Goal: Task Accomplishment & Management: Manage account settings

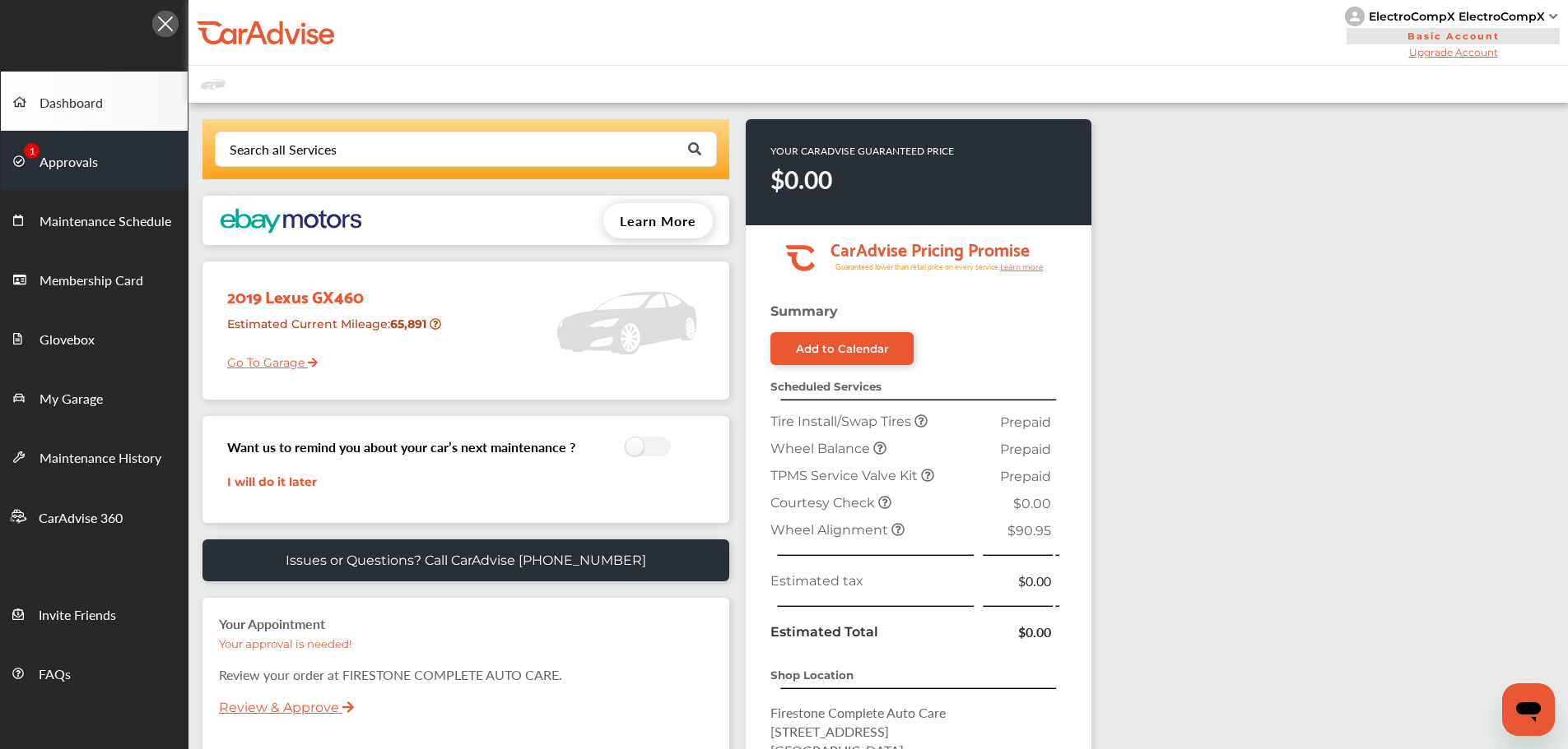
drag, startPoint x: 84, startPoint y: 176, endPoint x: 99, endPoint y: 188, distance: 19.2
click at [84, 176] on link "Approvals" at bounding box center [94, 161] width 186 height 59
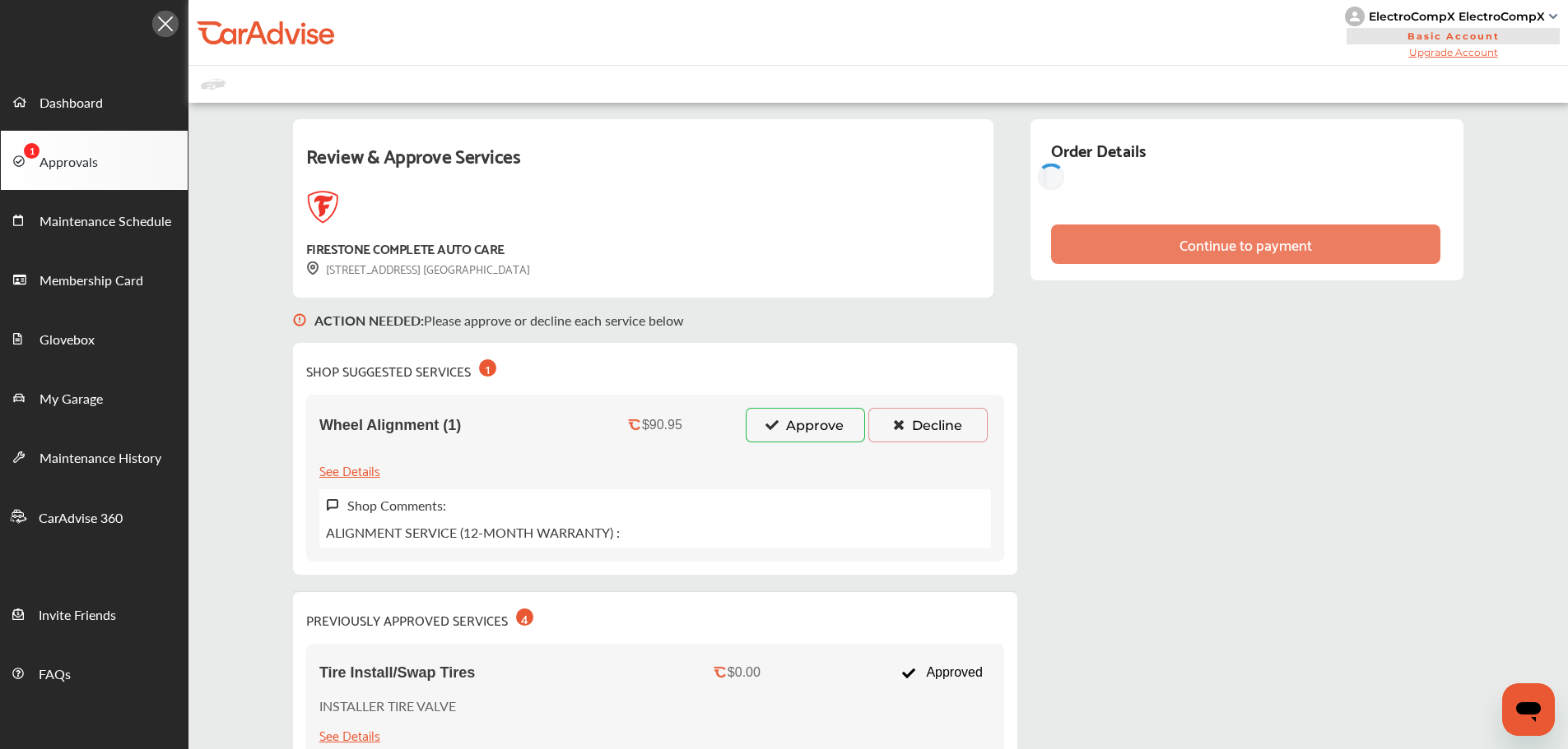
drag, startPoint x: 837, startPoint y: 440, endPoint x: 840, endPoint y: 459, distance: 19.2
click at [837, 440] on button "Approve" at bounding box center [805, 425] width 119 height 34
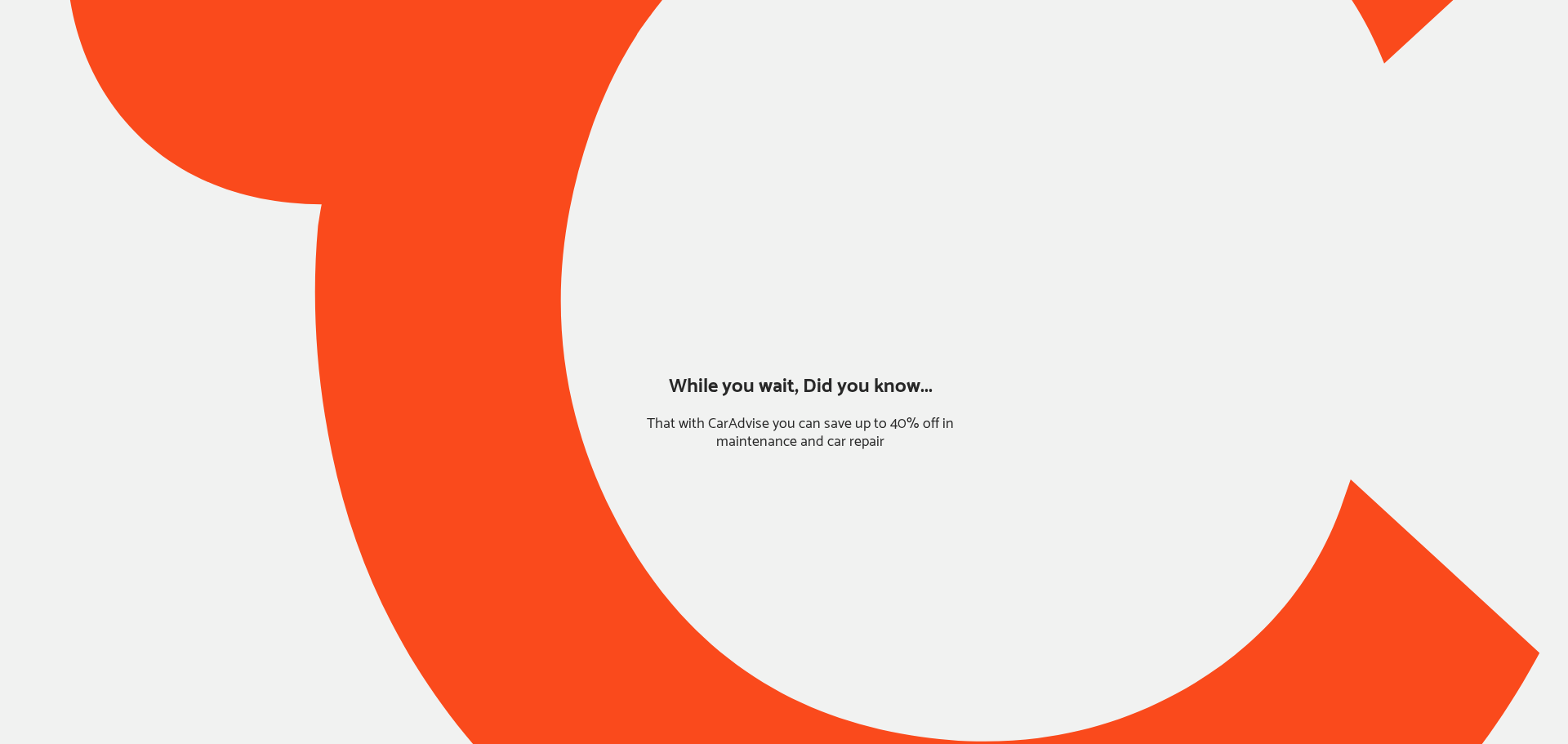
type input "*****"
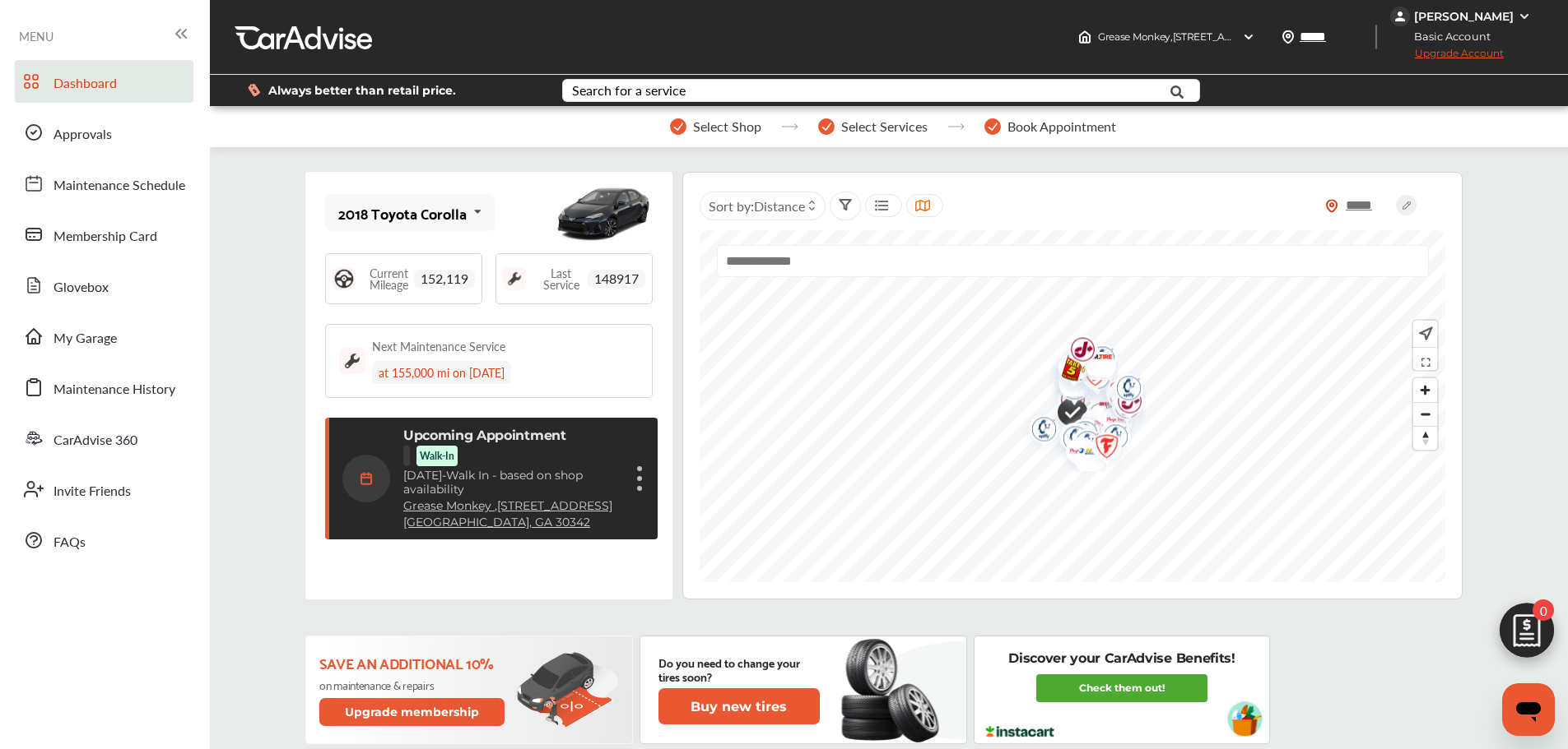
click at [606, 522] on div "Upcoming Appointment Walk-In [DATE] - Walk In - based on shop availability Grea…" at bounding box center [512, 478] width 218 height 102
